Goal: Task Accomplishment & Management: Manage account settings

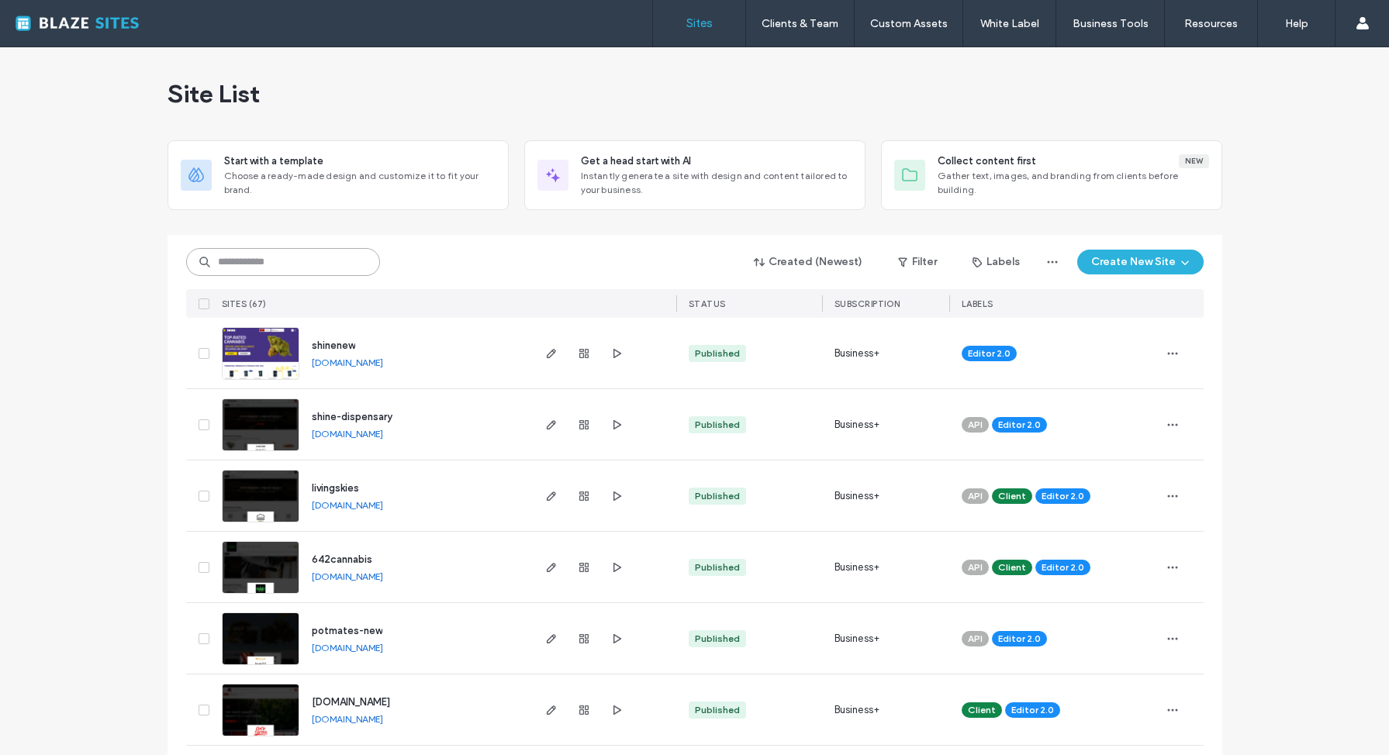
click at [296, 261] on input at bounding box center [283, 262] width 194 height 28
type input "********"
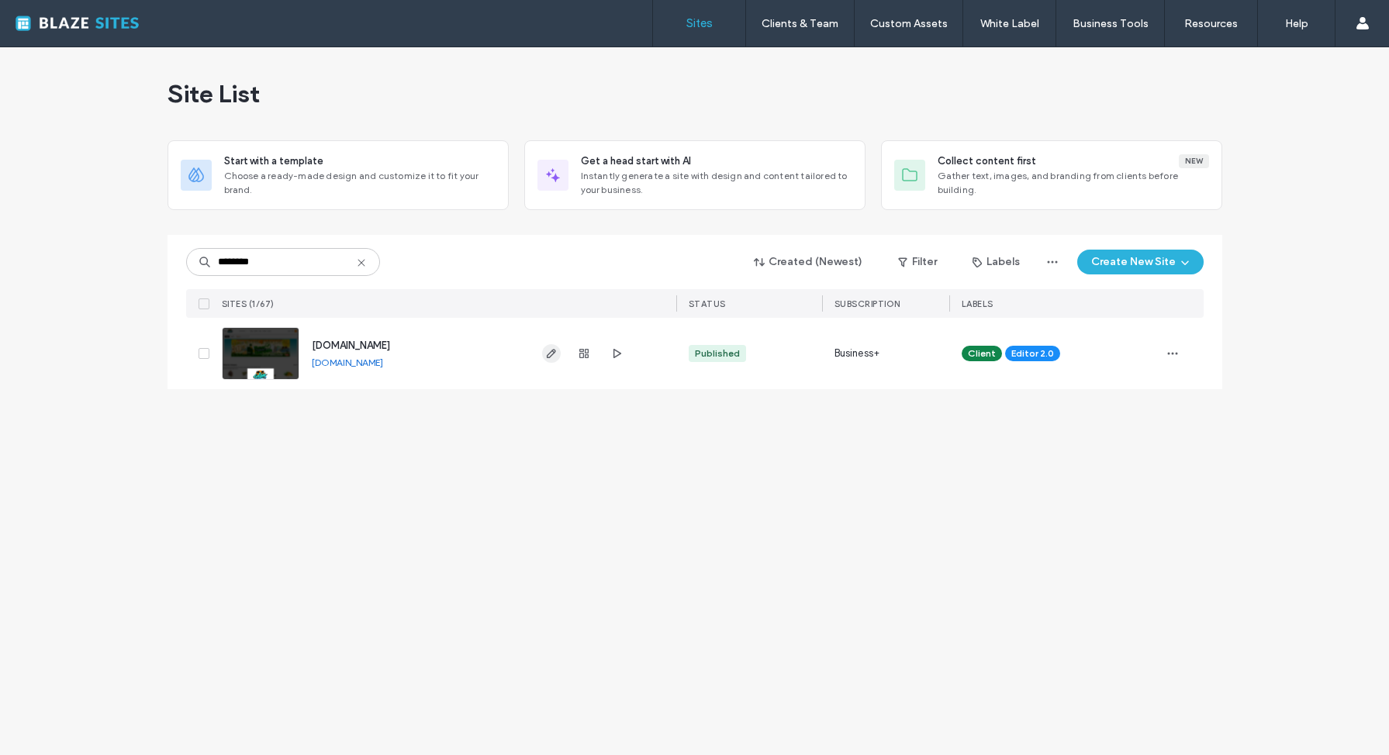
click at [548, 356] on icon "button" at bounding box center [551, 353] width 12 height 12
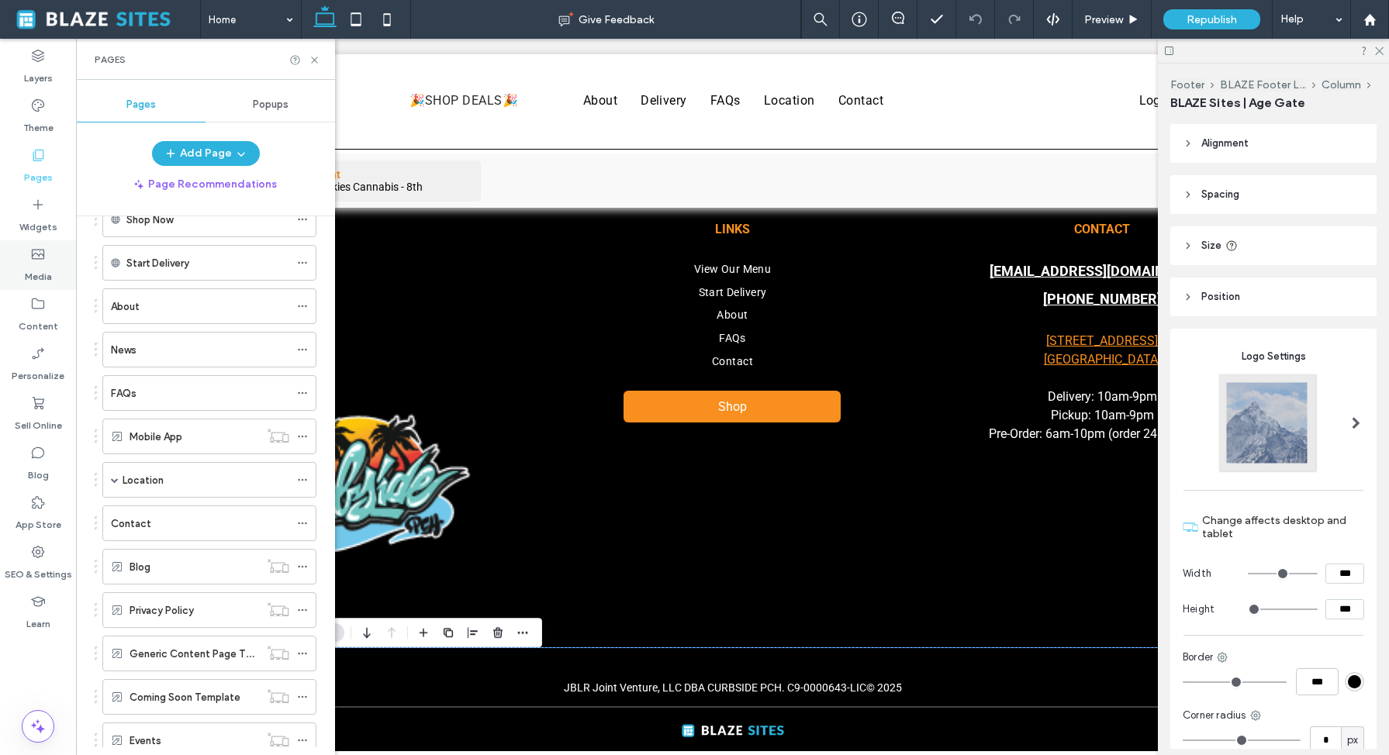
scroll to position [152, 0]
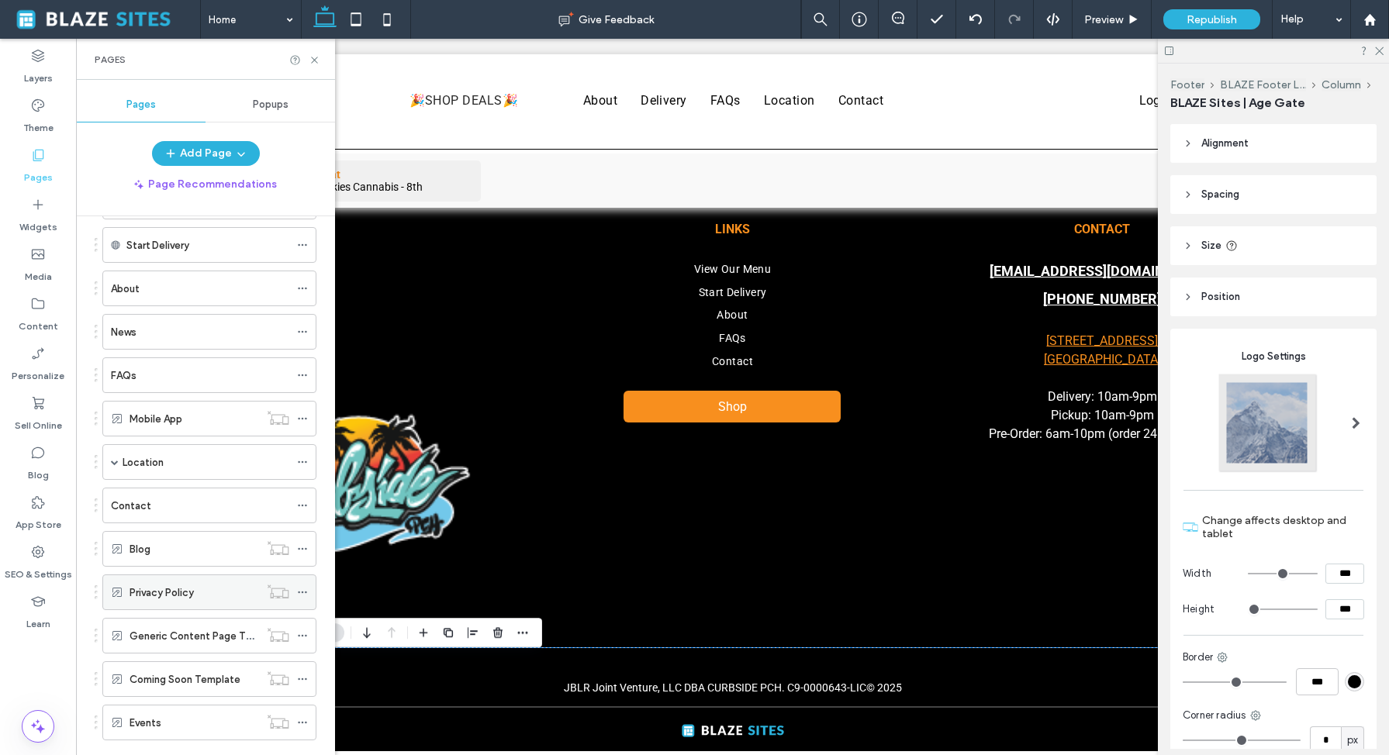
click at [240, 593] on div "Privacy Policy" at bounding box center [195, 593] width 130 height 16
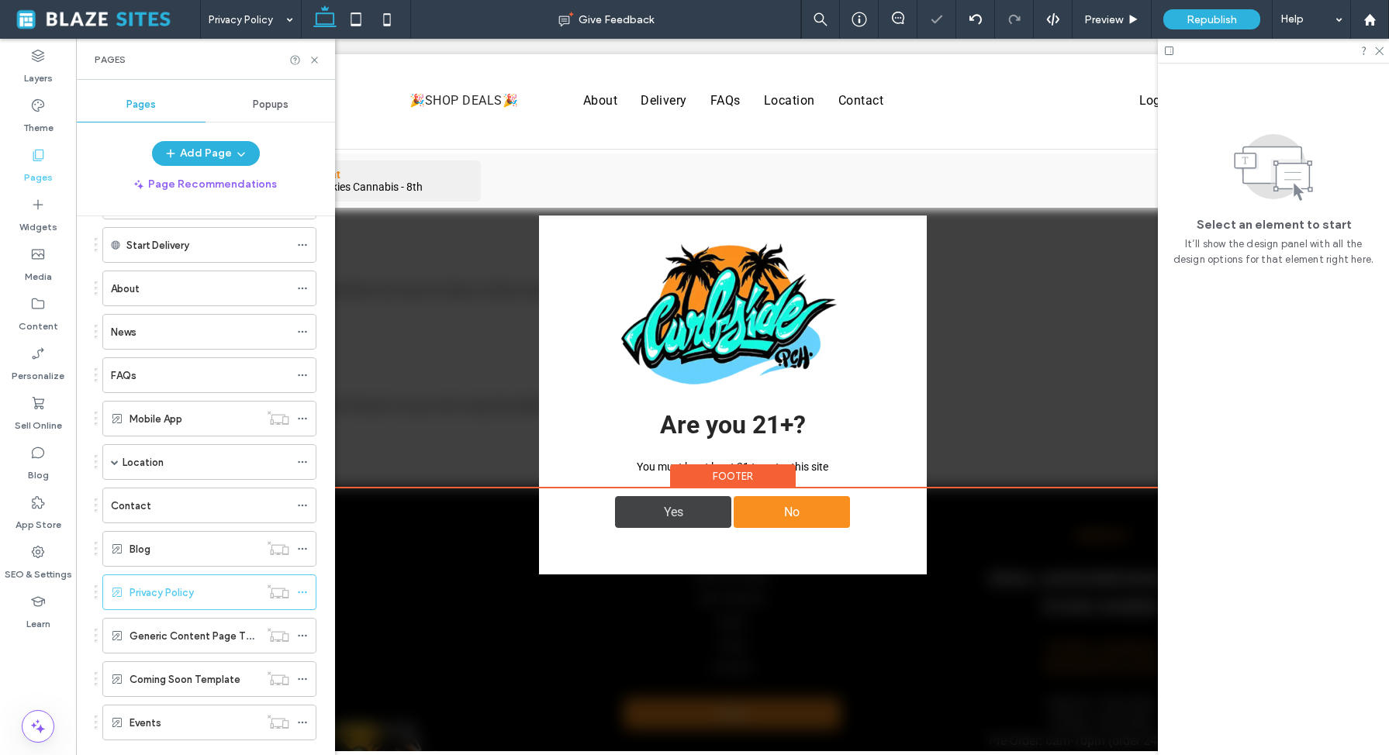
click at [698, 504] on div "Yes" at bounding box center [673, 512] width 116 height 32
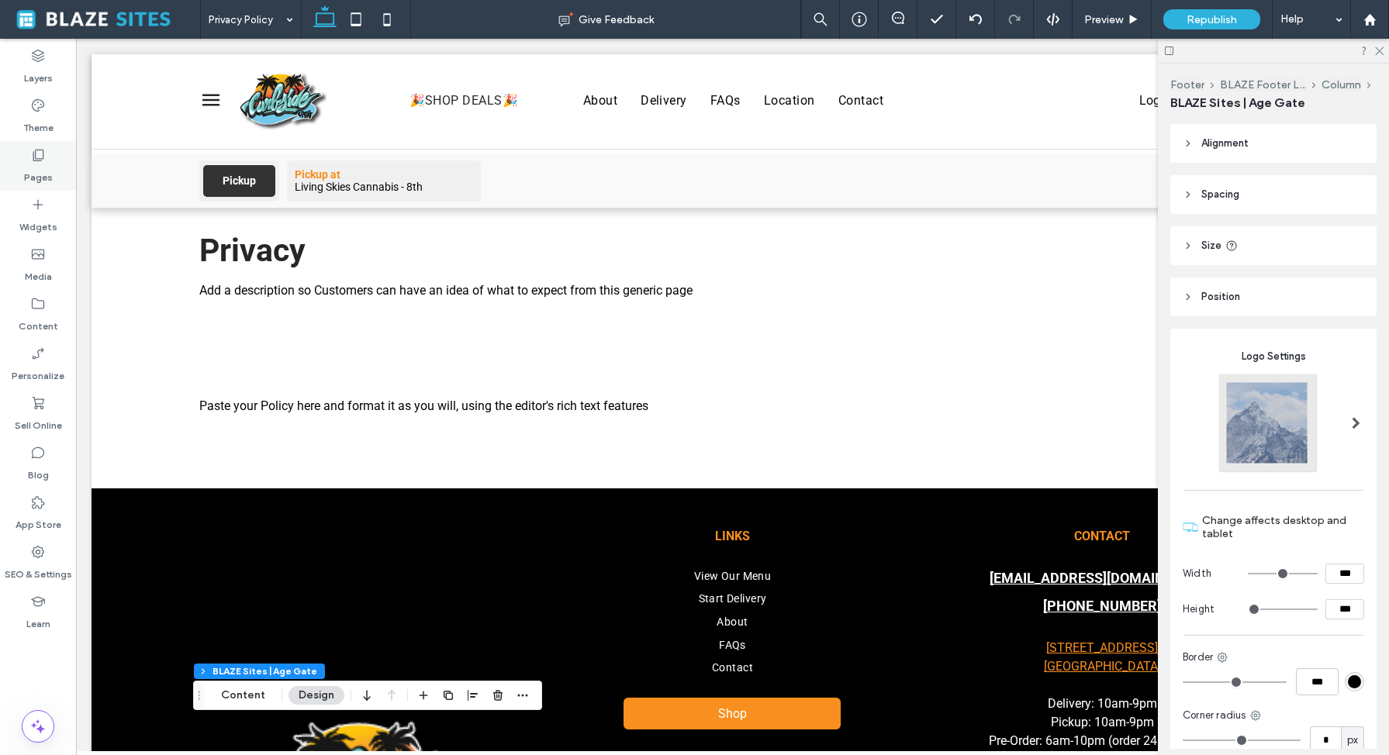
click at [42, 157] on icon at bounding box center [38, 155] width 16 height 16
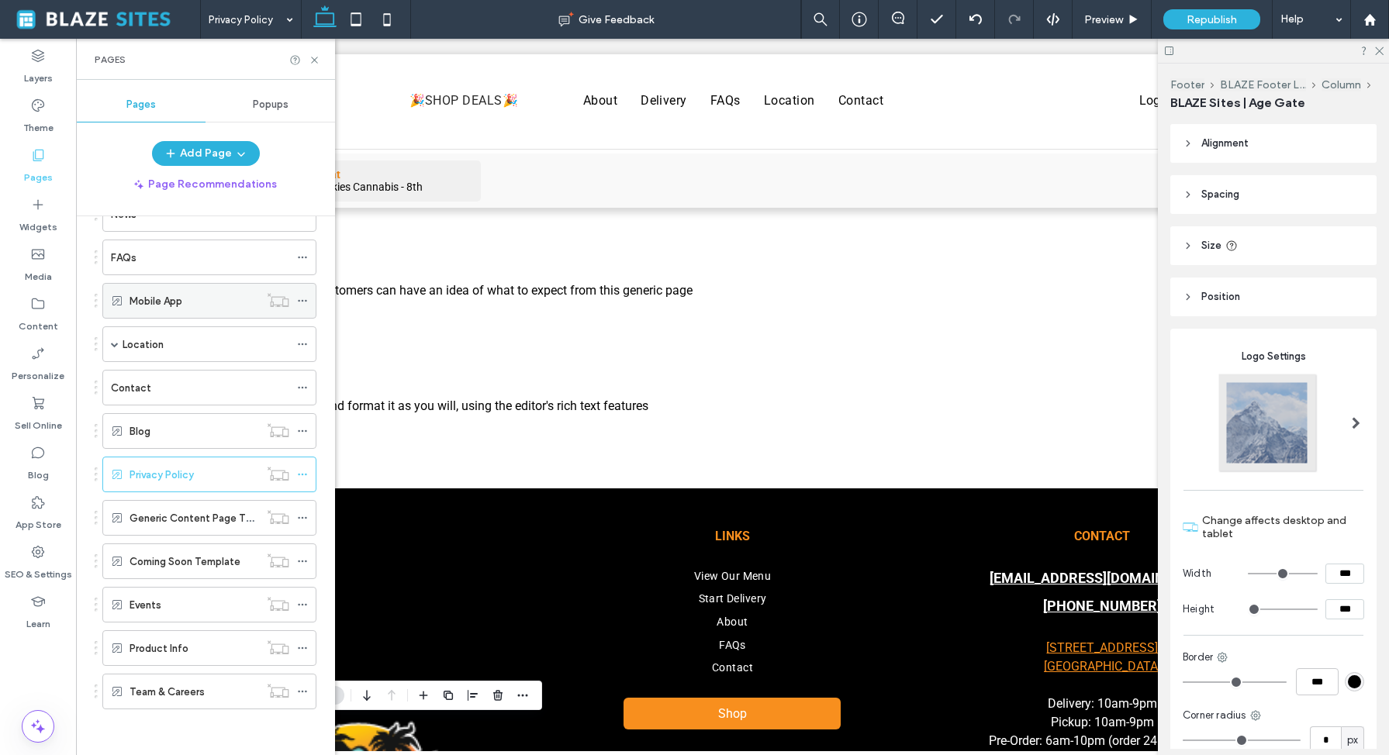
scroll to position [271, 0]
click at [212, 516] on label "Generic Content Page Template" at bounding box center [207, 517] width 155 height 27
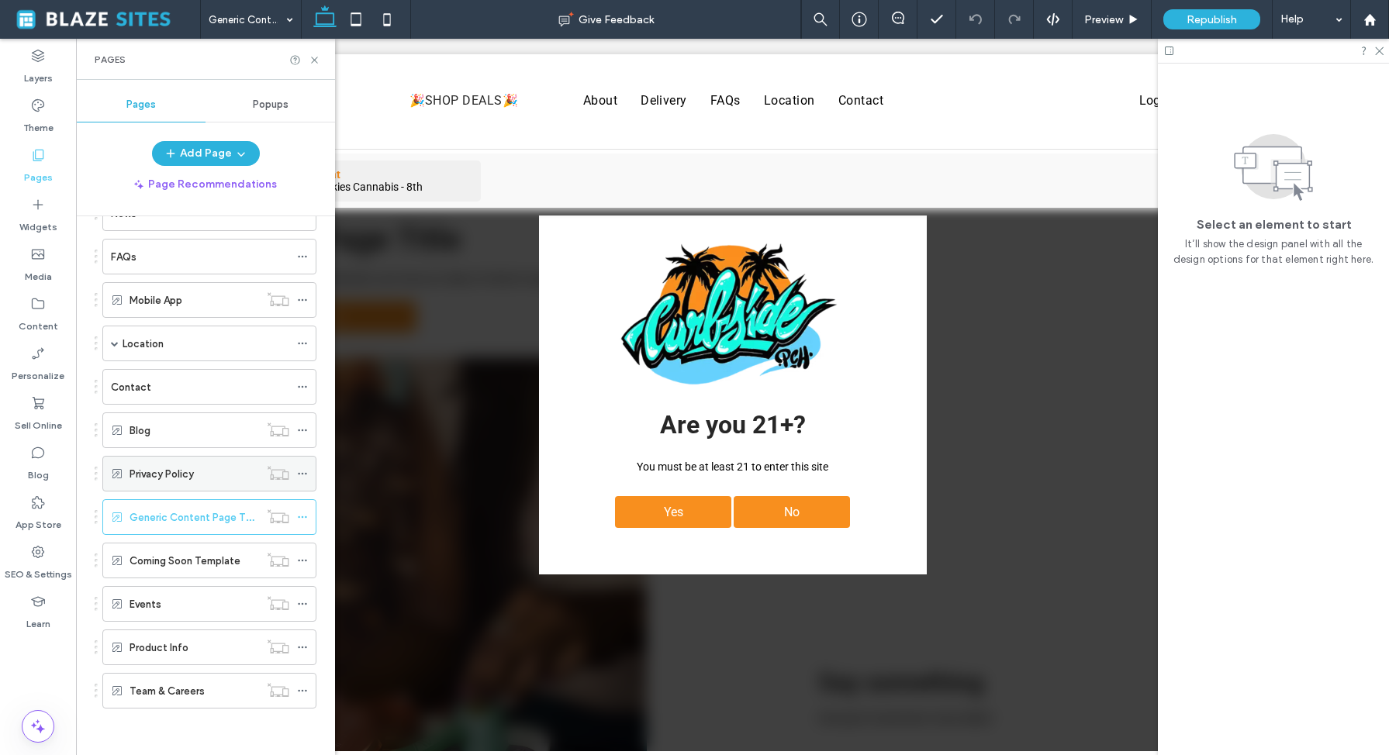
click at [206, 472] on div "Privacy Policy" at bounding box center [195, 474] width 130 height 16
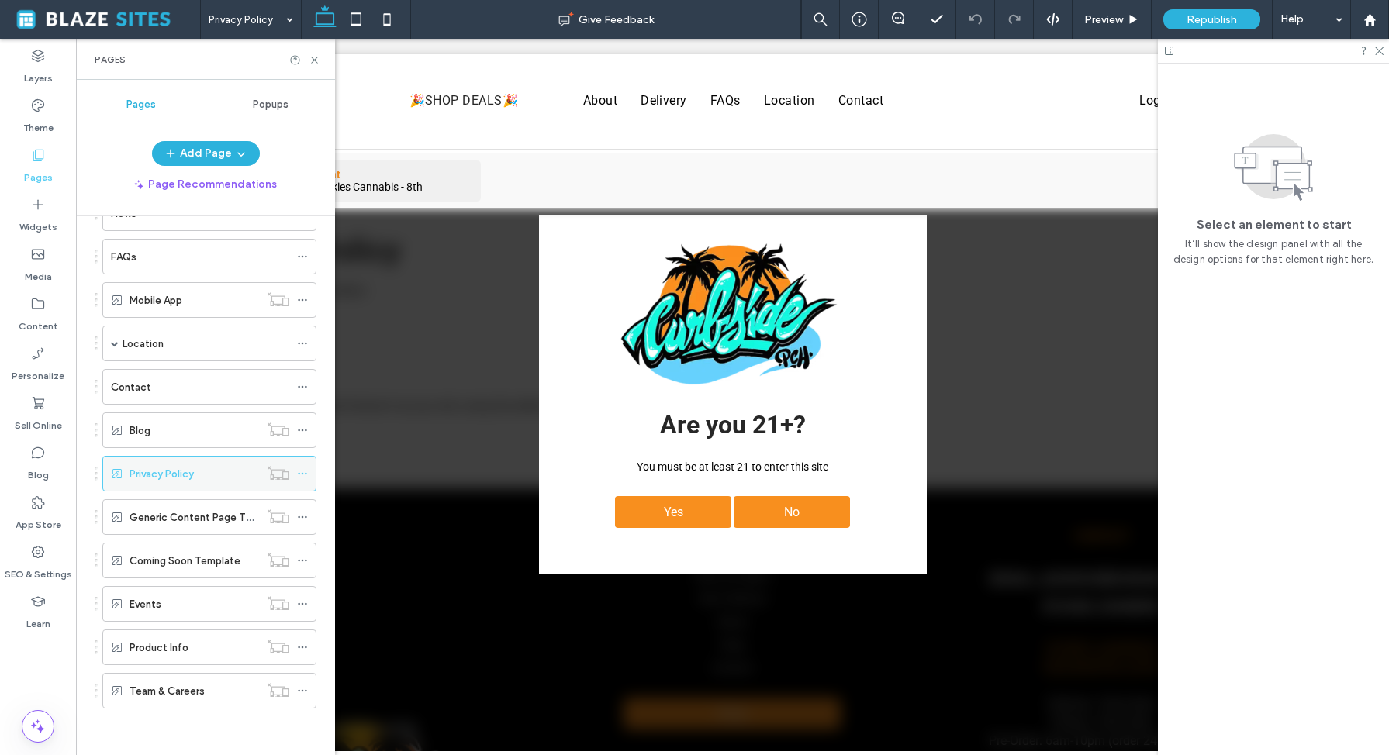
click at [299, 479] on span at bounding box center [302, 473] width 11 height 23
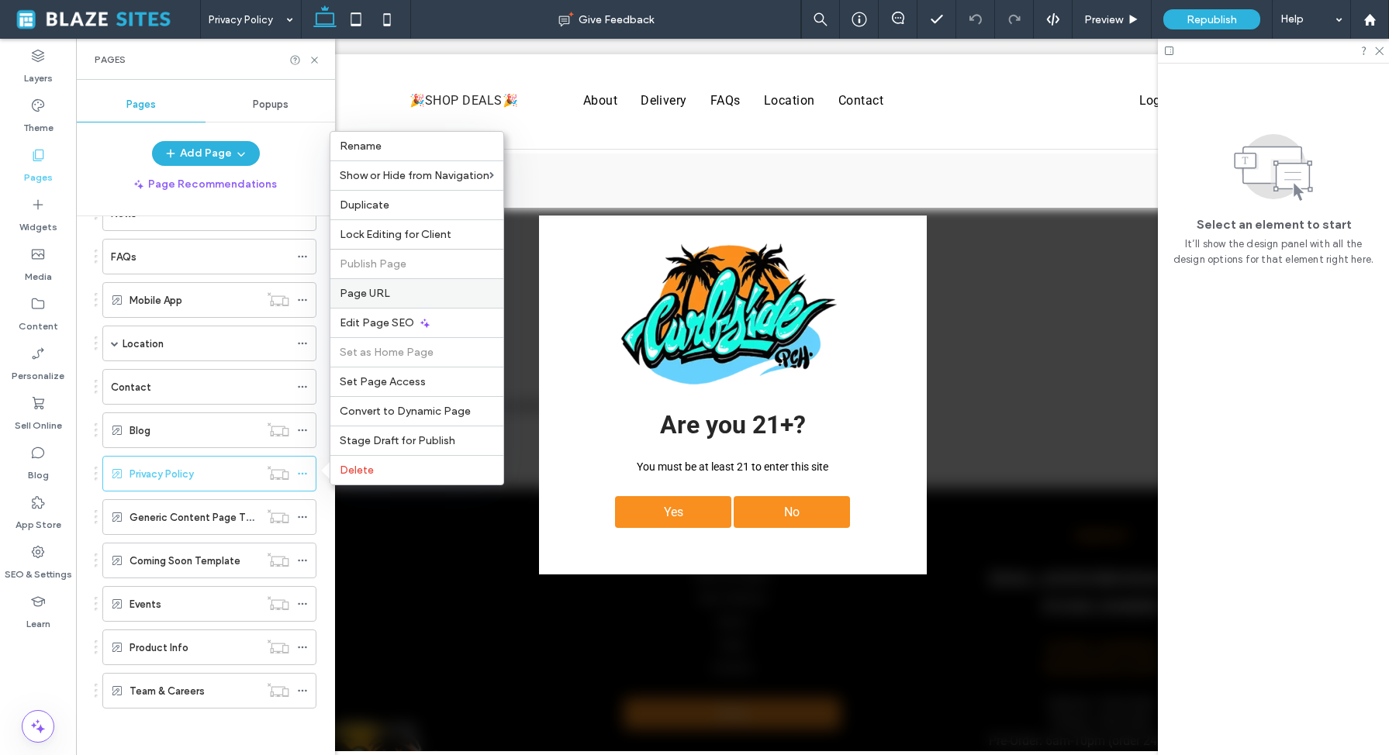
click at [353, 299] on div "Page URL" at bounding box center [416, 292] width 173 height 29
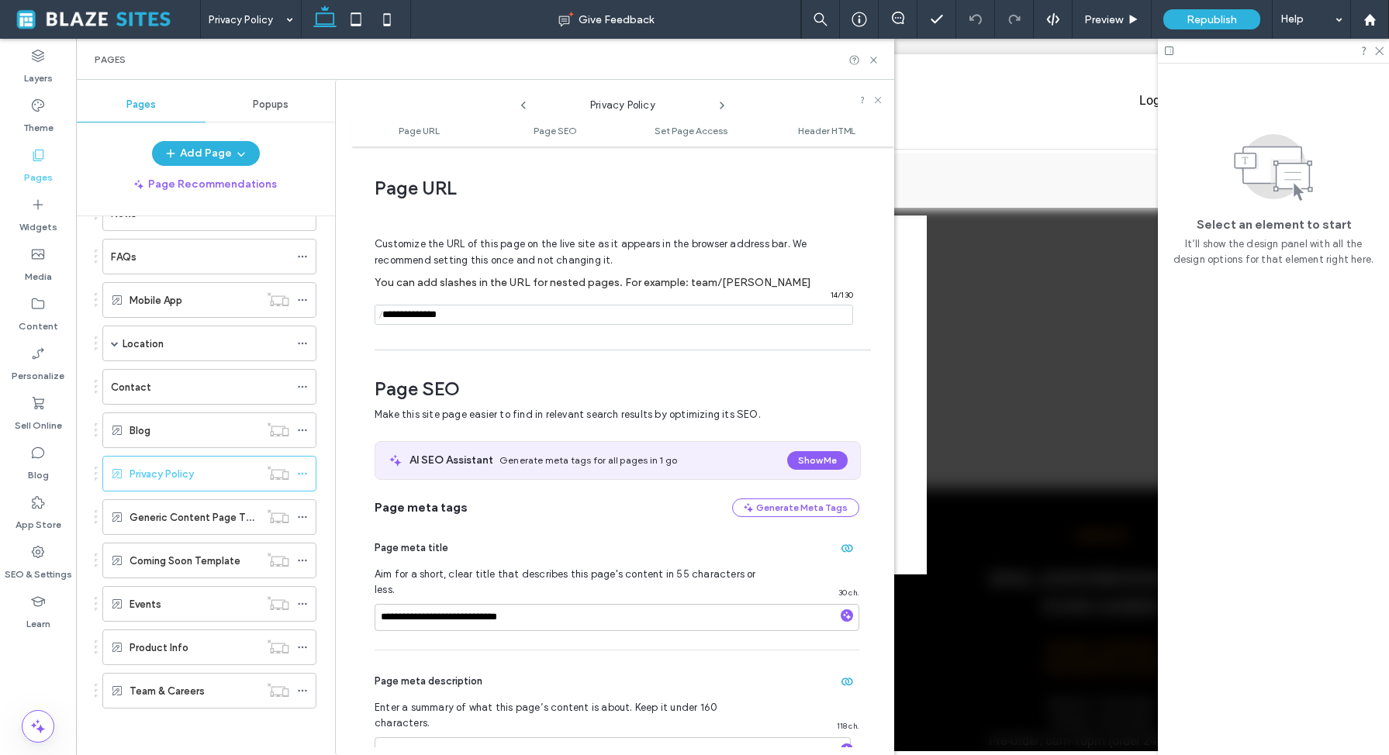
scroll to position [8, 0]
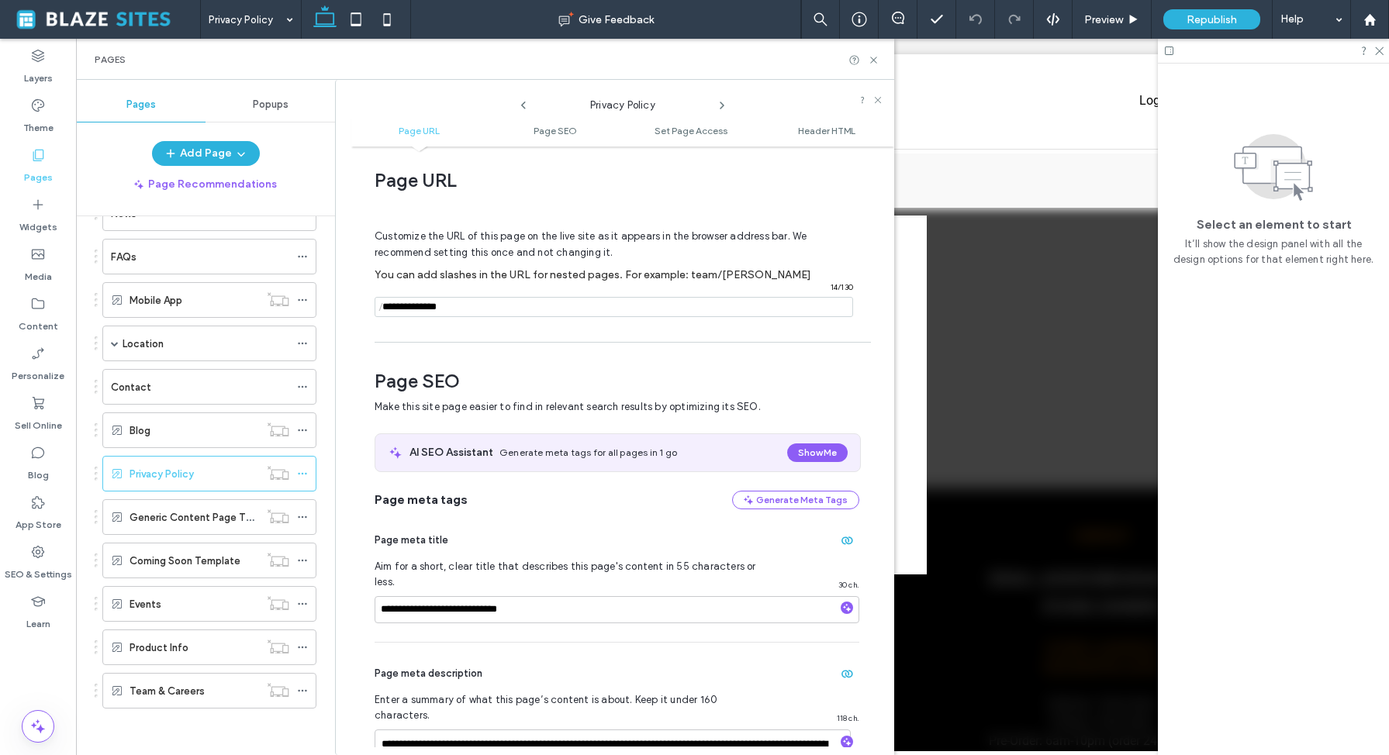
click at [545, 141] on ul "Page URL Page SEO Set Page Access Header HTML" at bounding box center [622, 131] width 543 height 31
click at [545, 140] on ul "Page URL Page SEO Set Page Access Header HTML" at bounding box center [622, 131] width 543 height 31
click at [543, 135] on span "Page SEO" at bounding box center [555, 131] width 43 height 12
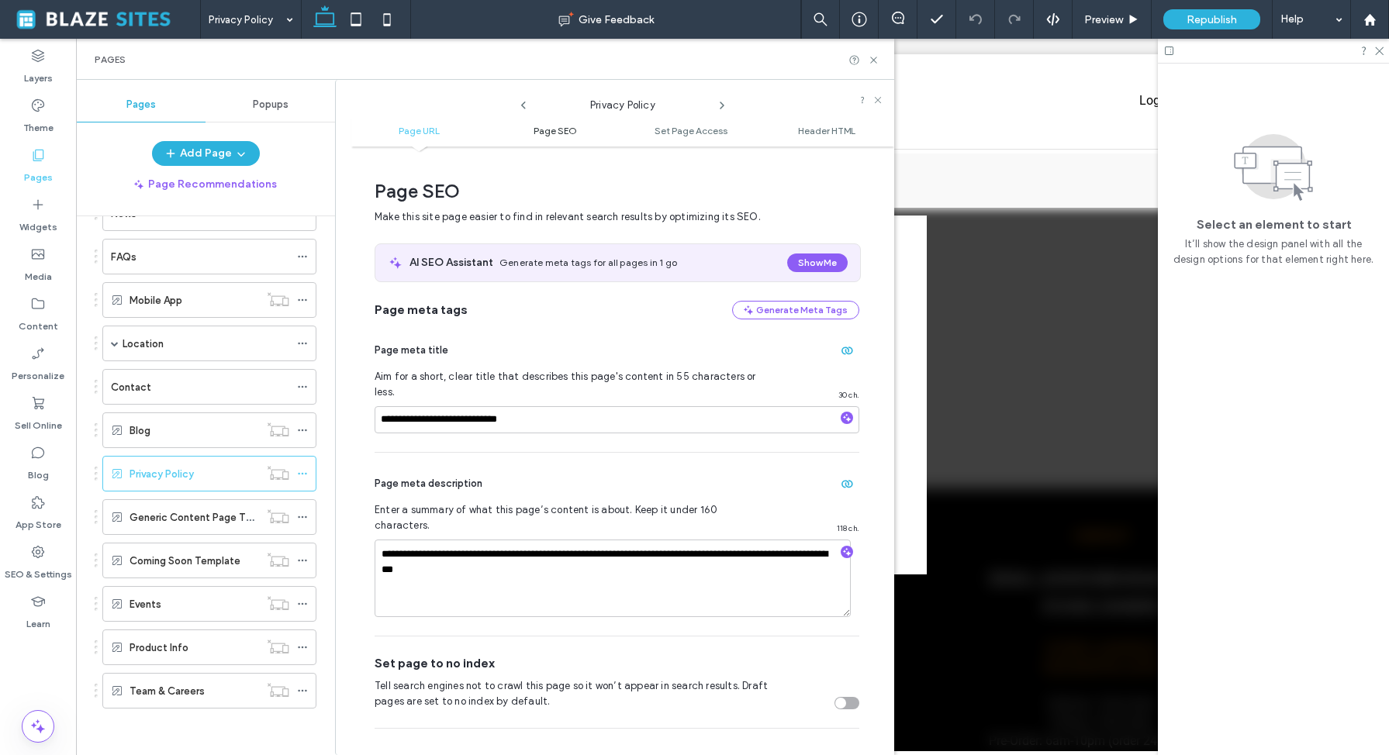
scroll to position [205, 0]
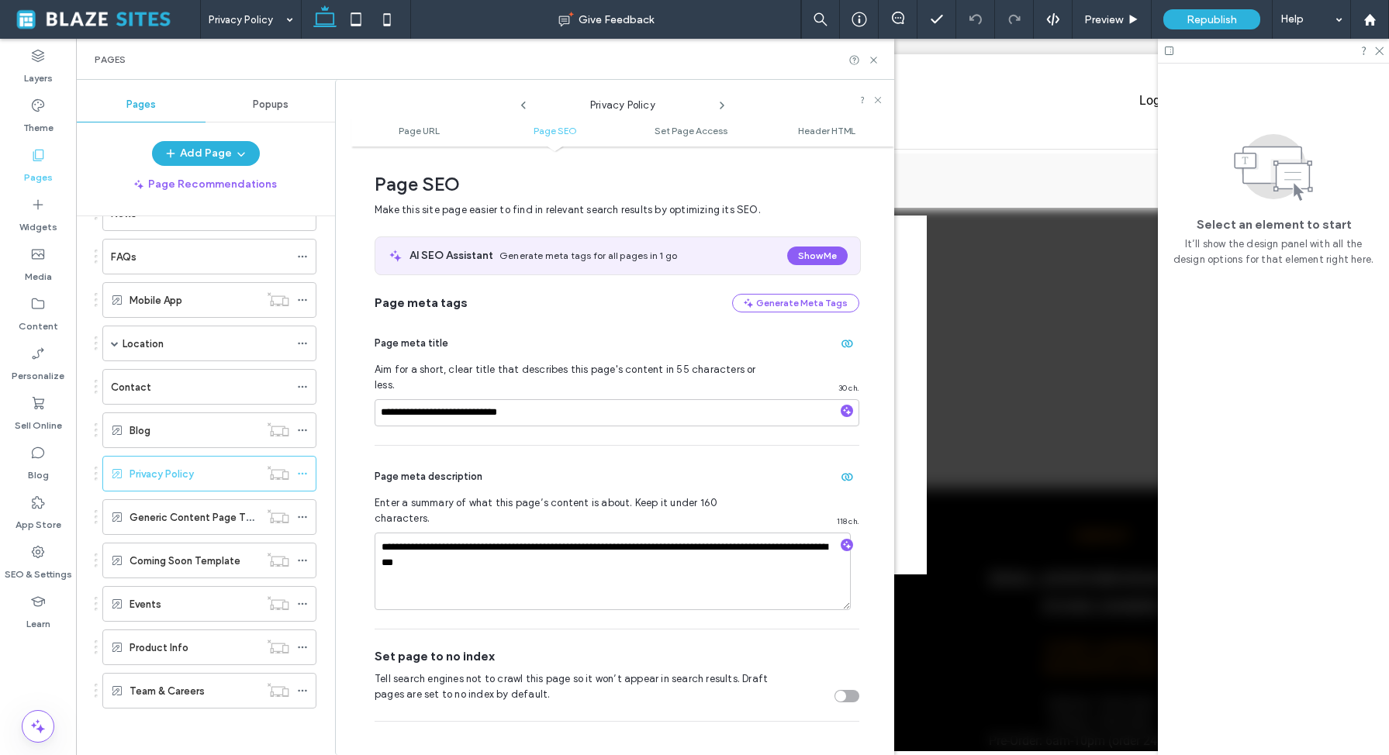
click at [399, 145] on ul "Page URL Page SEO Set Page Access Header HTML" at bounding box center [622, 131] width 543 height 31
click at [403, 136] on span "Page URL" at bounding box center [419, 131] width 41 height 12
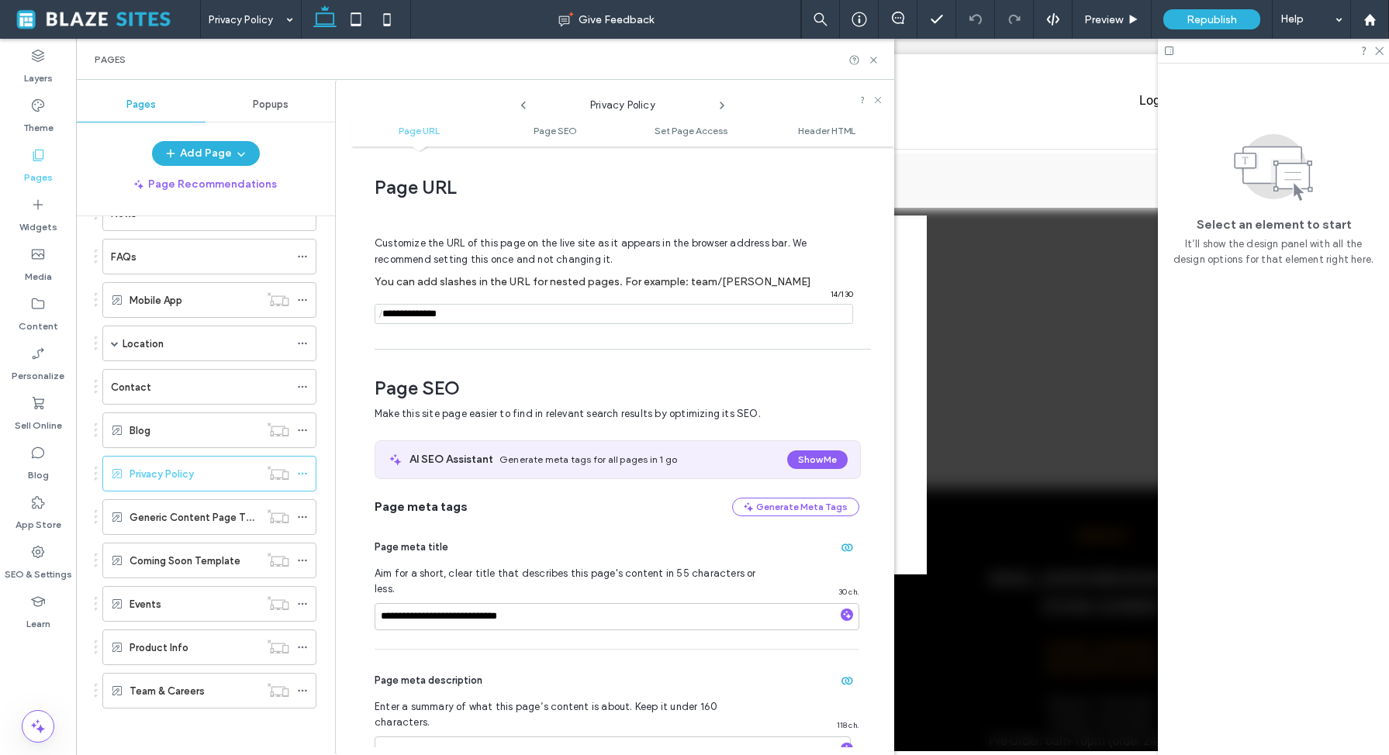
scroll to position [0, 0]
click at [1104, 20] on span "Preview" at bounding box center [1103, 19] width 39 height 13
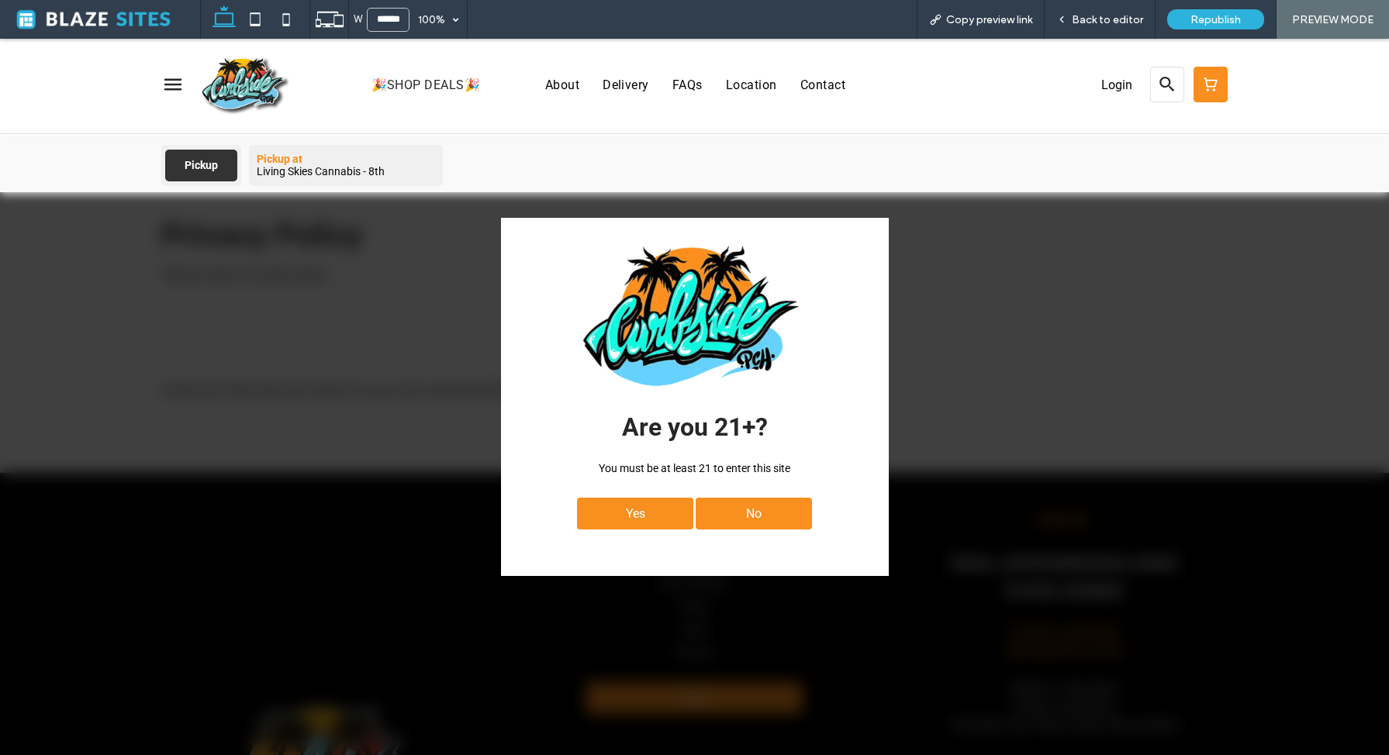
drag, startPoint x: 140, startPoint y: 105, endPoint x: 157, endPoint y: 95, distance: 19.8
click at [140, 105] on div at bounding box center [166, 85] width 60 height 92
click at [162, 92] on rect at bounding box center [172, 84] width 23 height 23
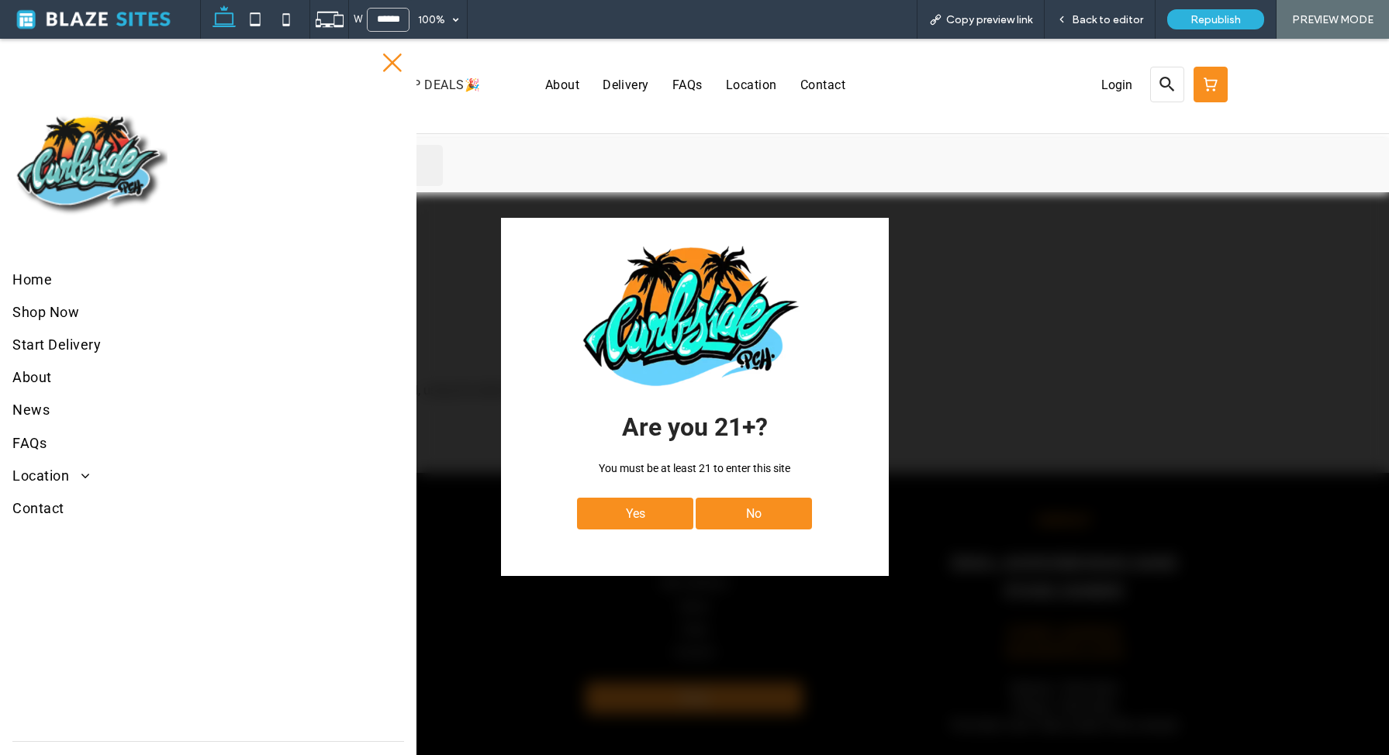
click at [382, 63] on icon at bounding box center [392, 62] width 23 height 23
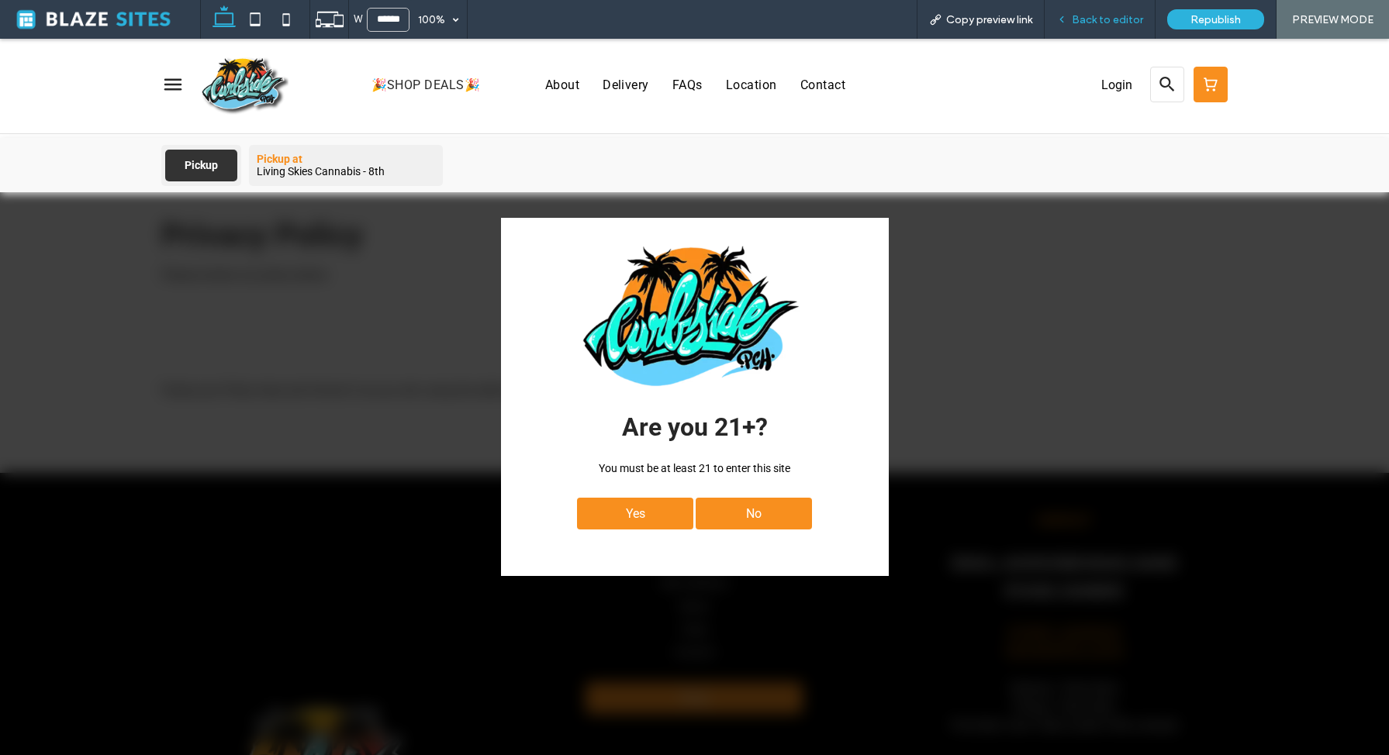
click at [1115, 17] on span "Back to editor" at bounding box center [1107, 19] width 71 height 13
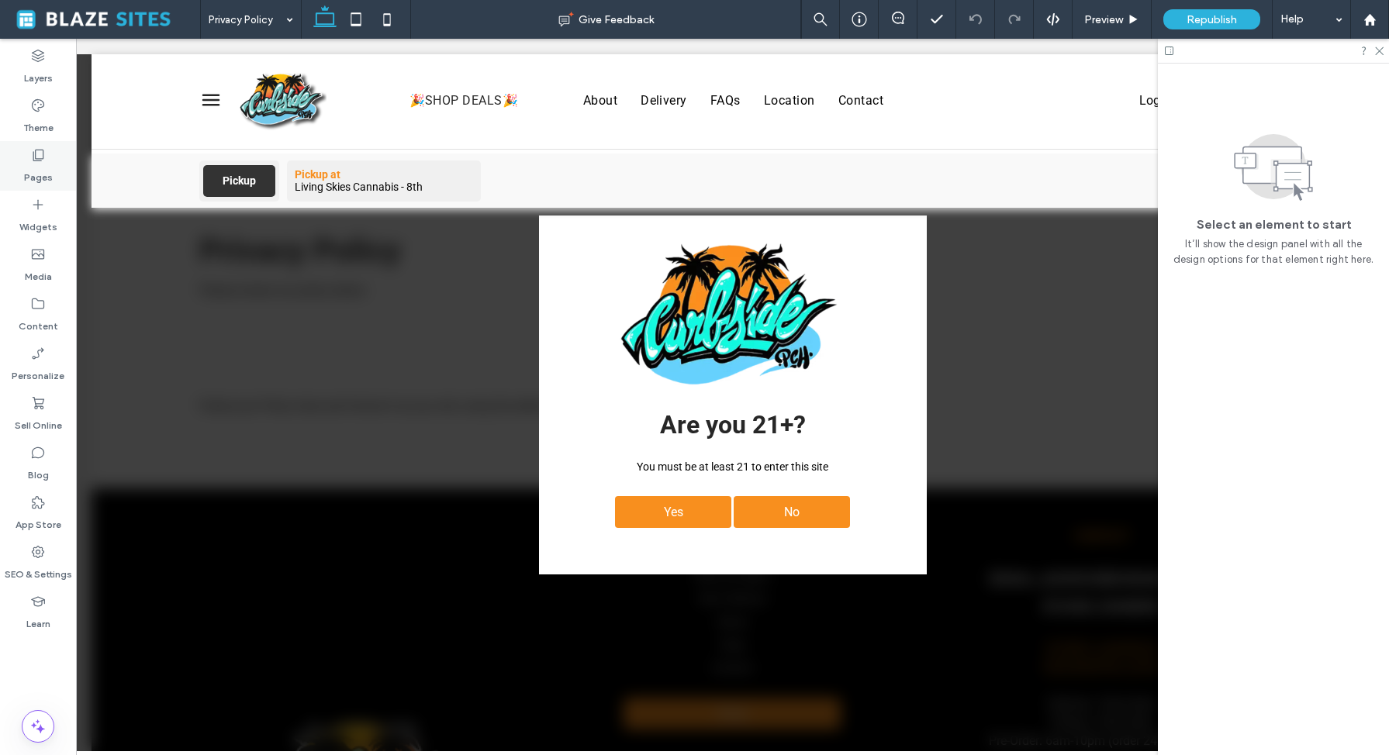
click at [33, 156] on icon at bounding box center [38, 155] width 16 height 16
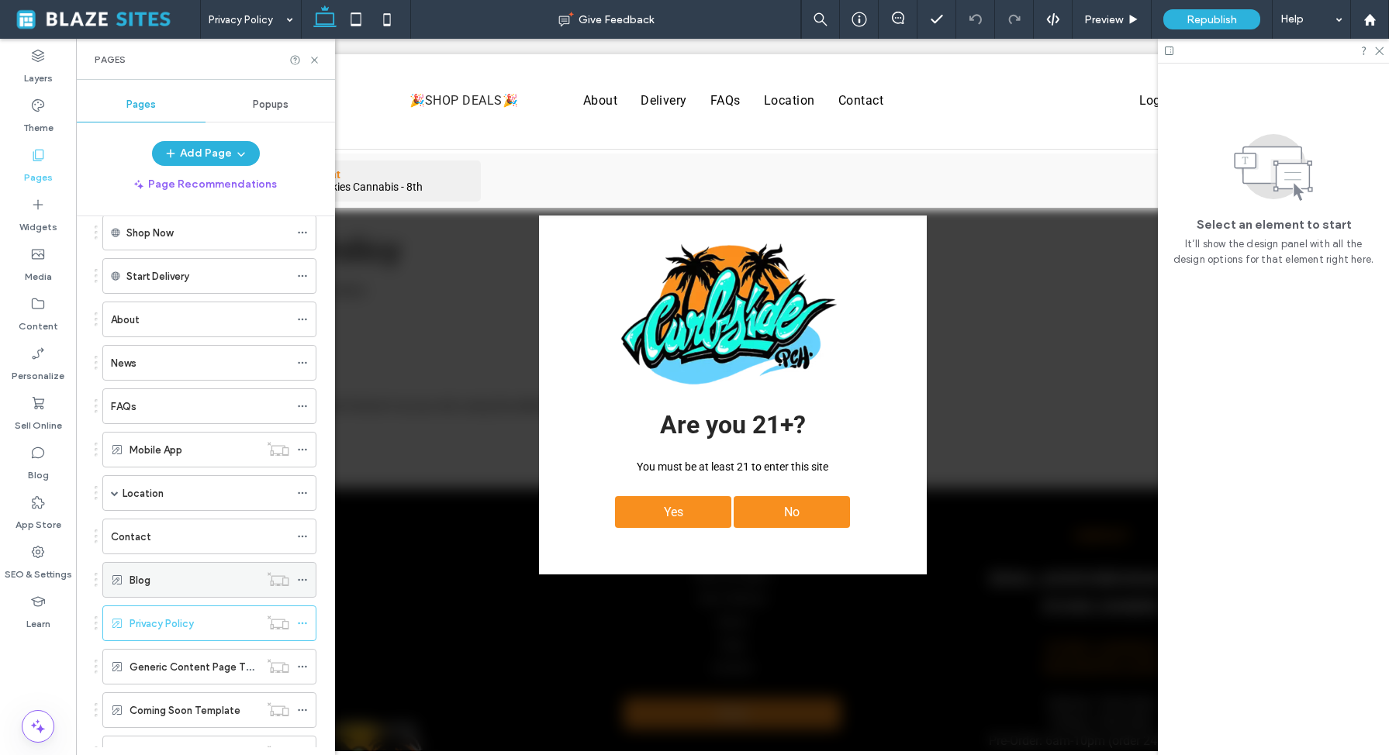
scroll to position [151, 0]
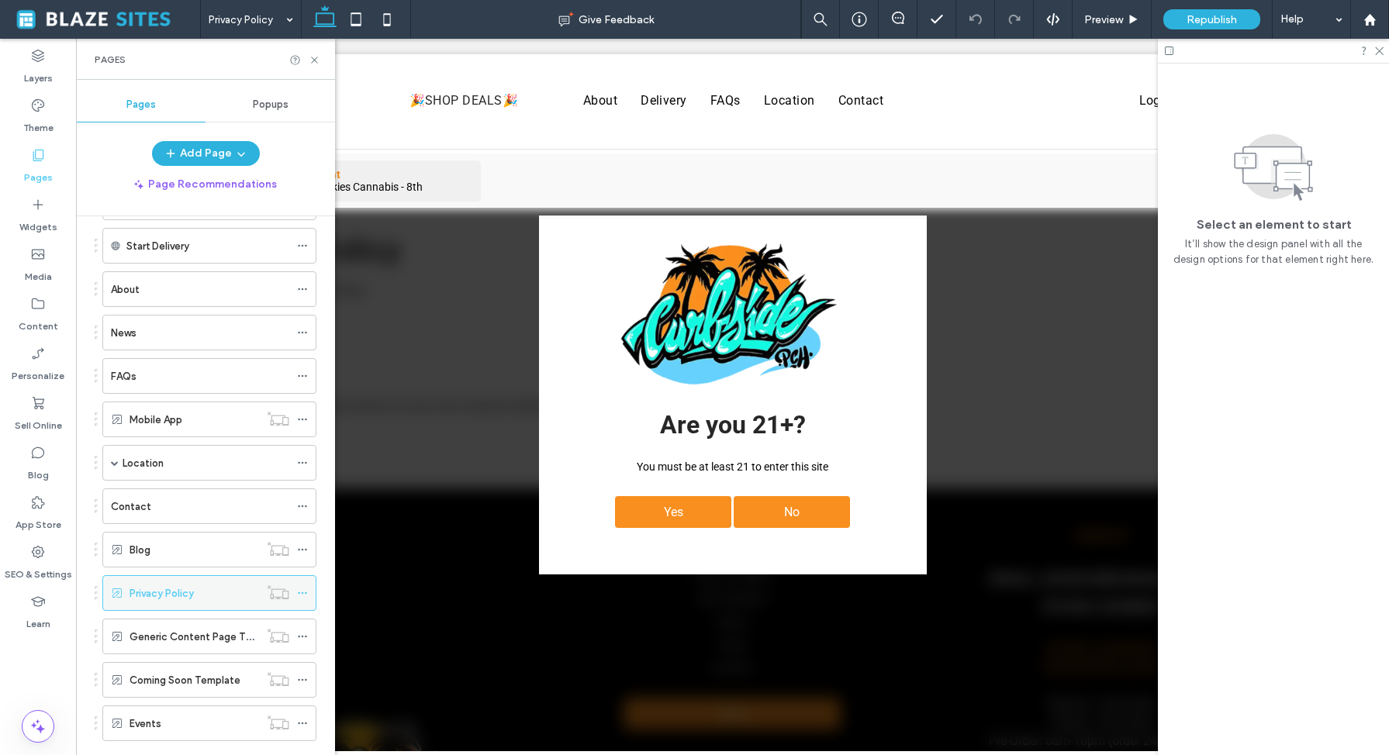
click at [302, 586] on span at bounding box center [302, 593] width 11 height 23
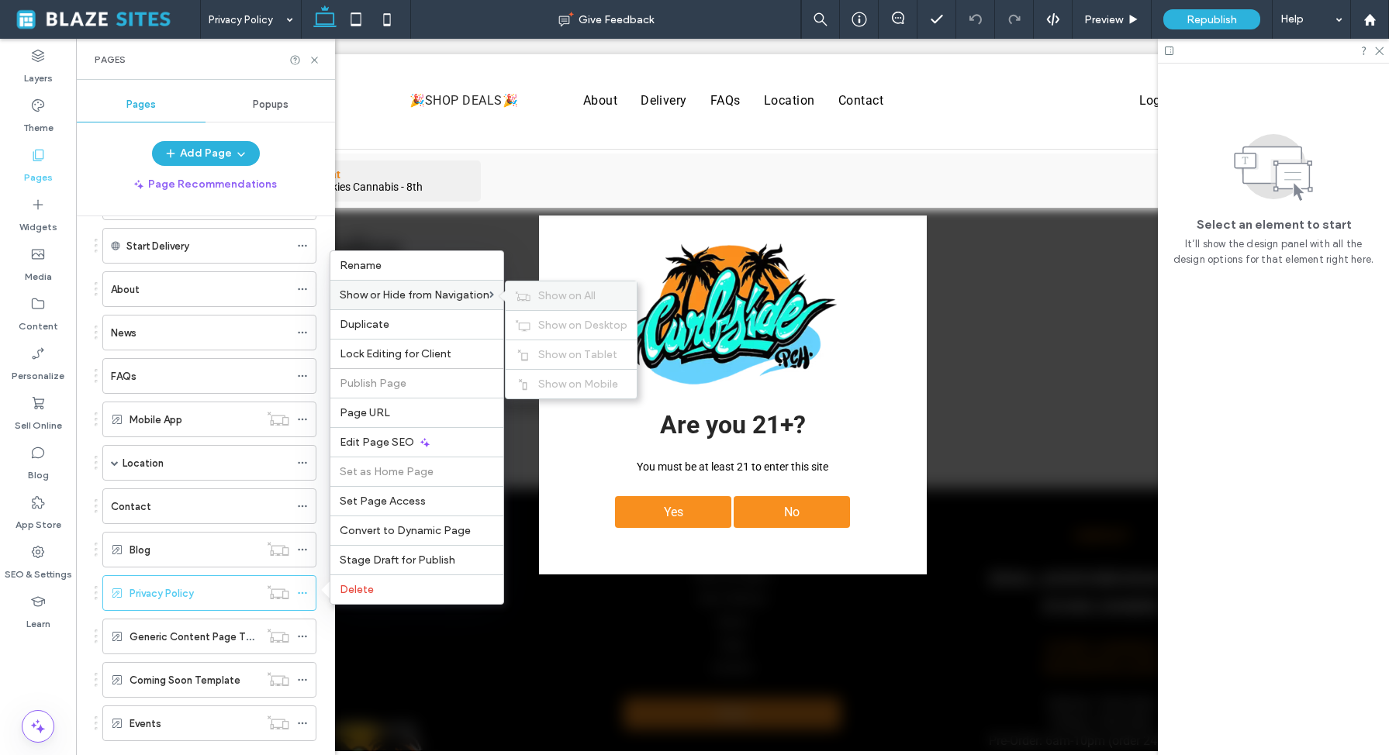
click at [547, 293] on span "Show on All" at bounding box center [566, 295] width 57 height 13
click at [46, 19] on span at bounding box center [106, 19] width 188 height 31
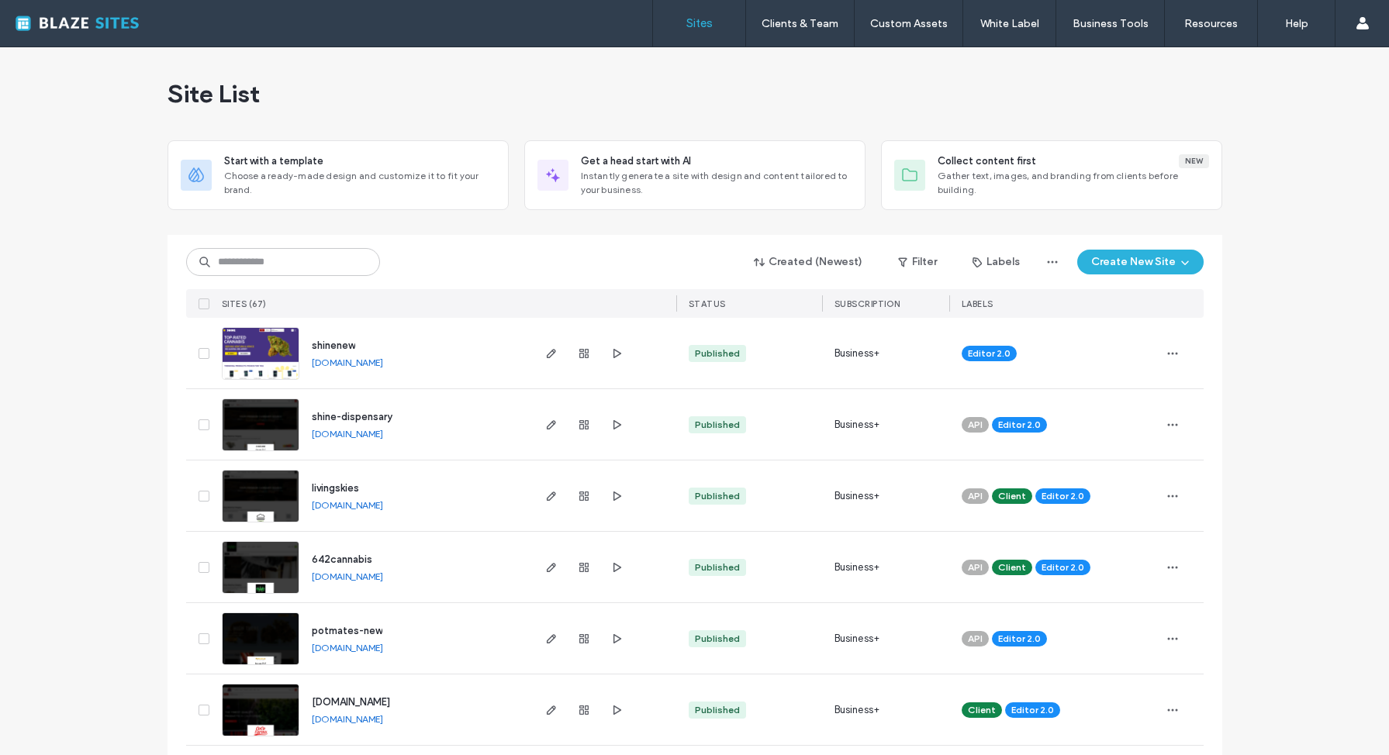
click at [382, 502] on link "livingskies.multiscreensite.com" at bounding box center [347, 505] width 71 height 12
click at [545, 492] on icon "button" at bounding box center [551, 496] width 12 height 12
click at [547, 644] on icon "button" at bounding box center [551, 639] width 12 height 12
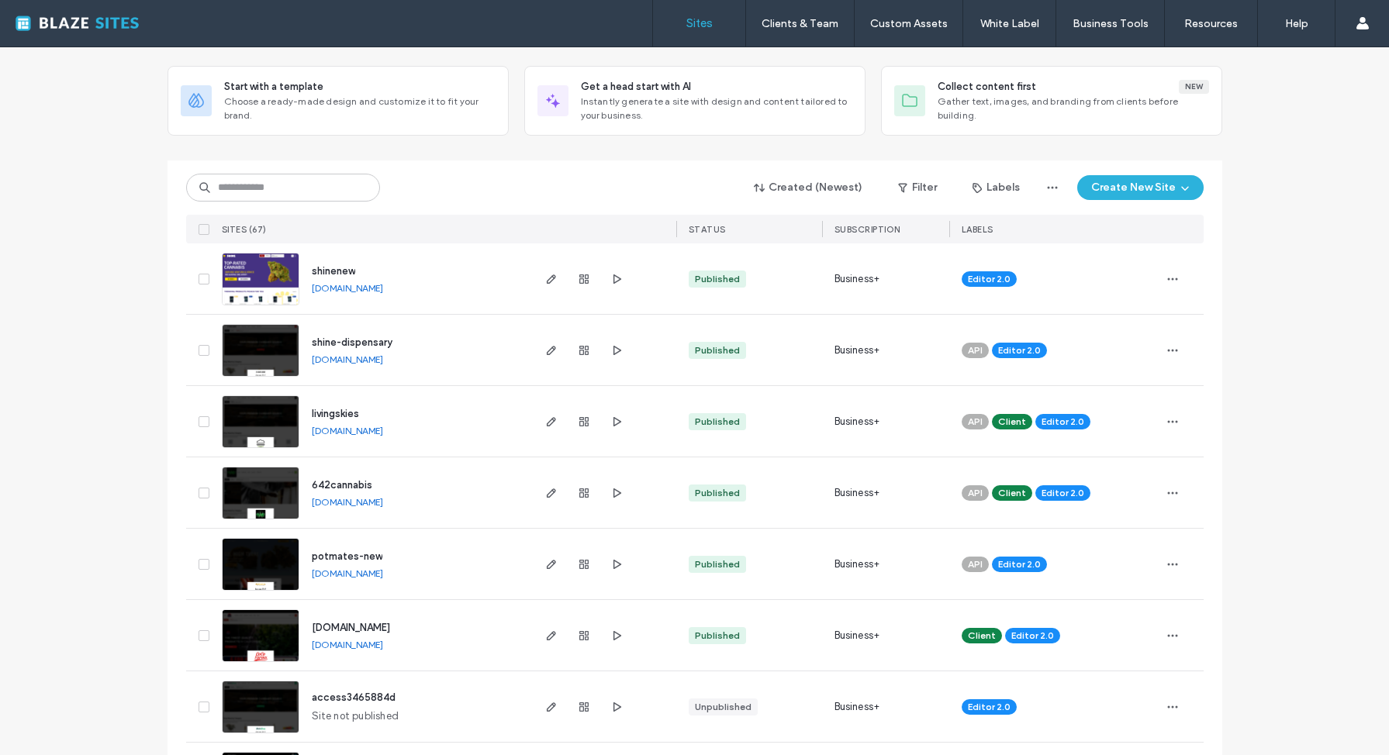
scroll to position [175, 0]
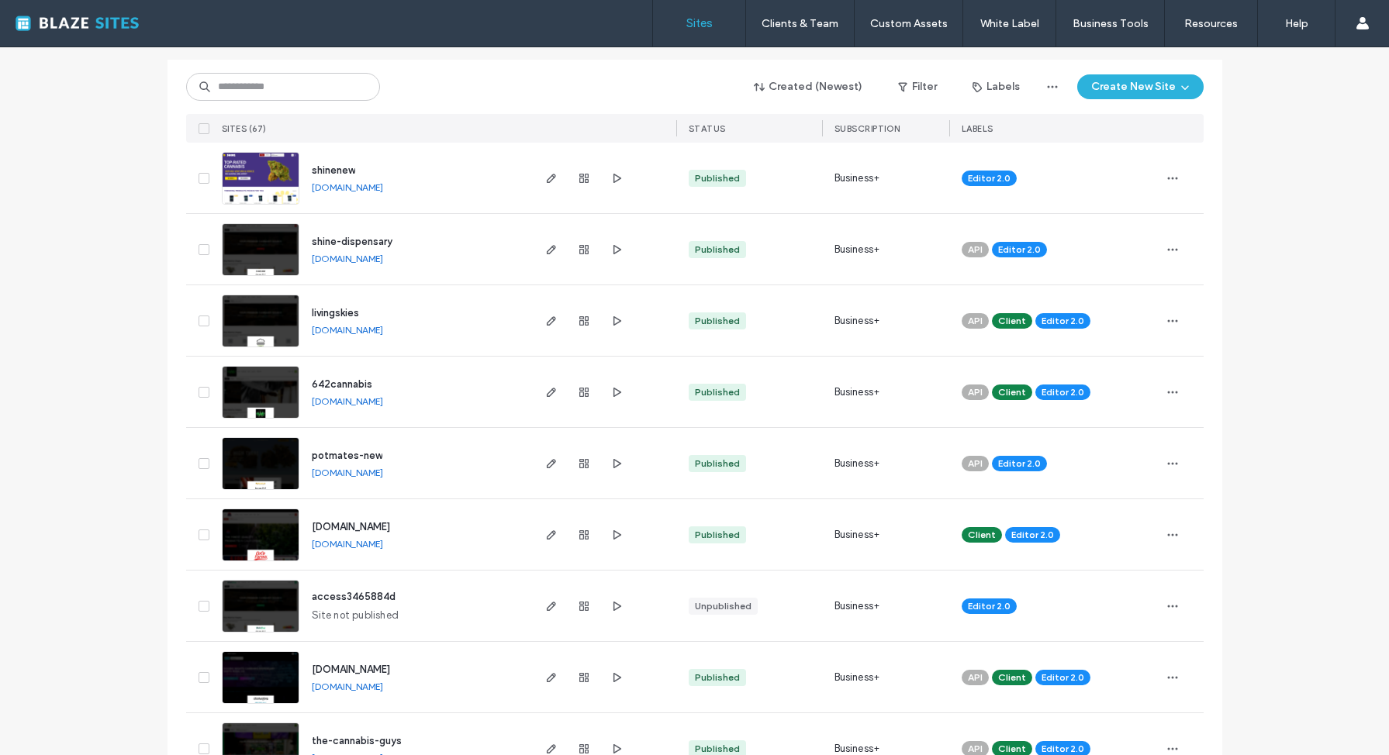
click at [441, 597] on div "access3465884d Site not published" at bounding box center [414, 606] width 230 height 71
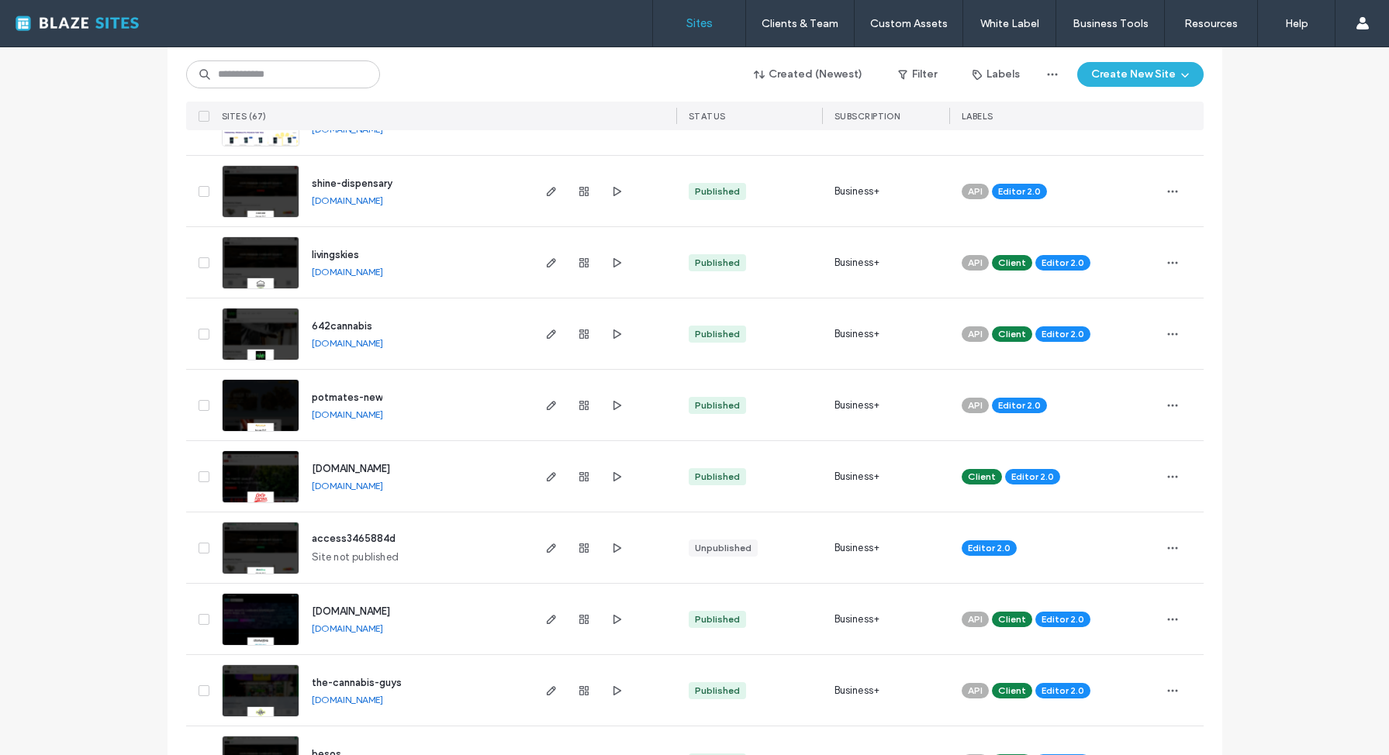
scroll to position [289, 0]
